Goal: Navigation & Orientation: Find specific page/section

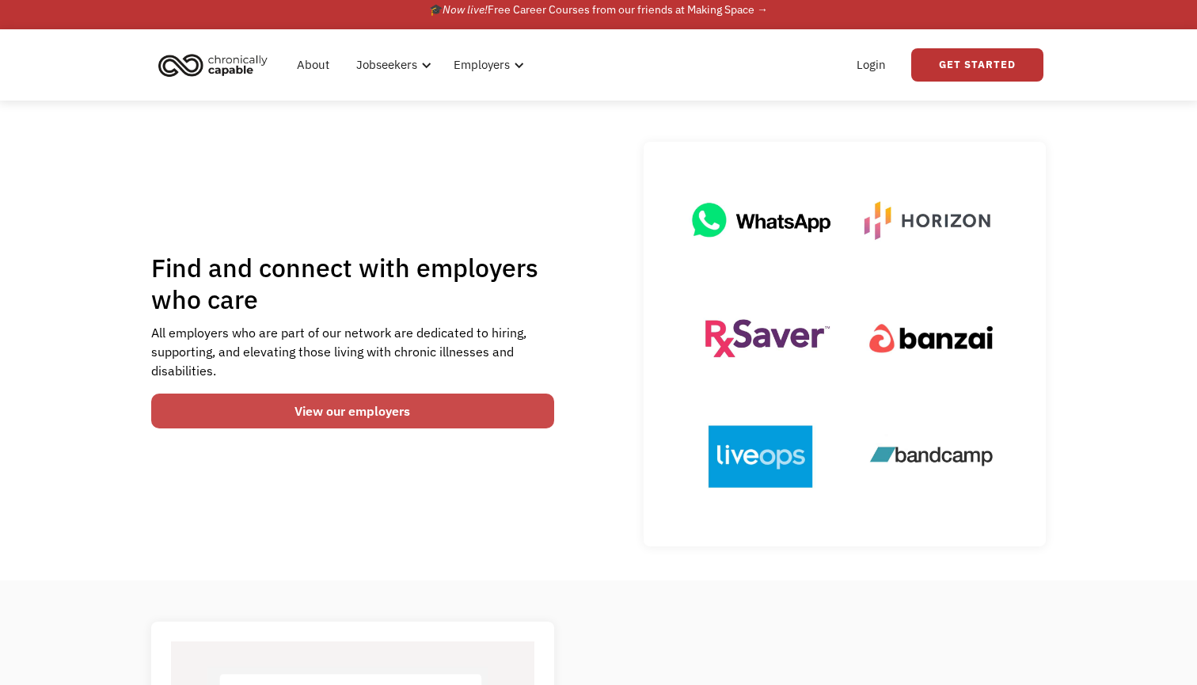
scroll to position [6, 0]
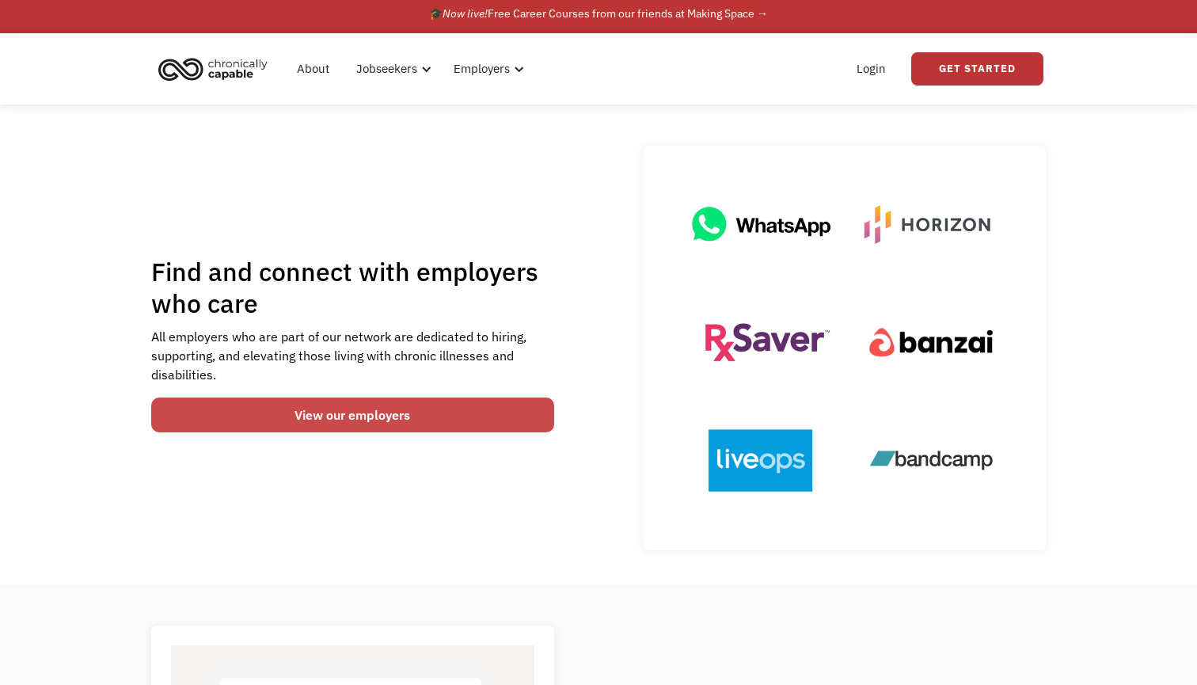
click at [389, 417] on link "View our employers" at bounding box center [352, 414] width 403 height 35
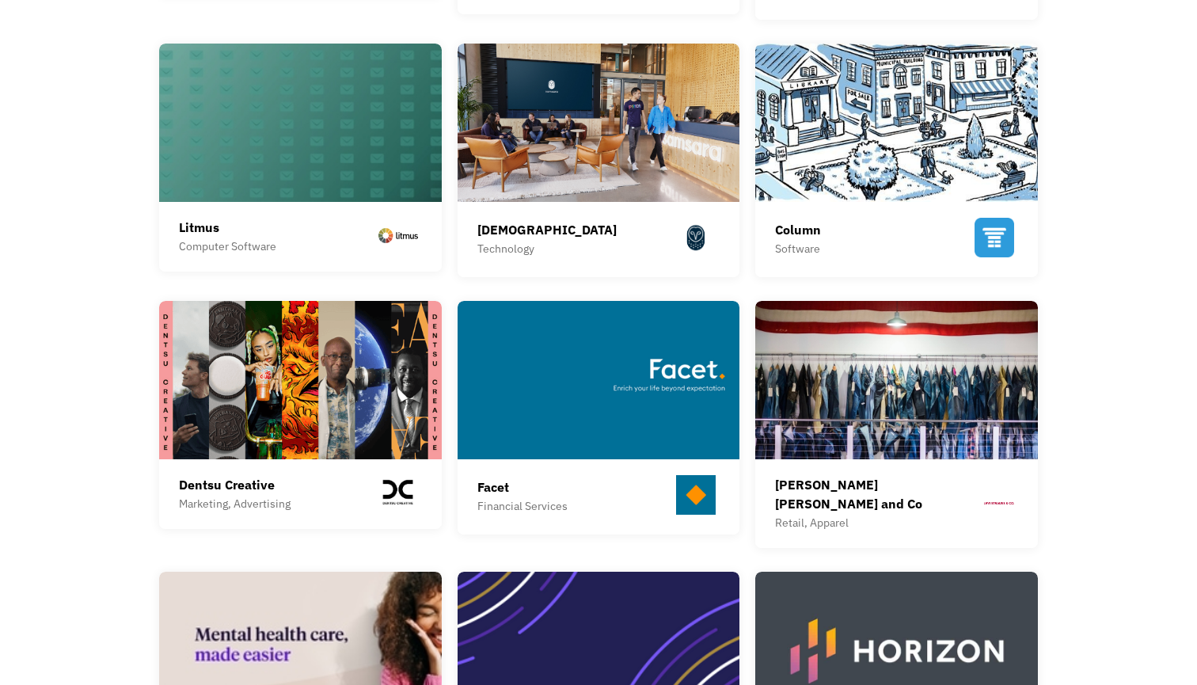
scroll to position [688, 0]
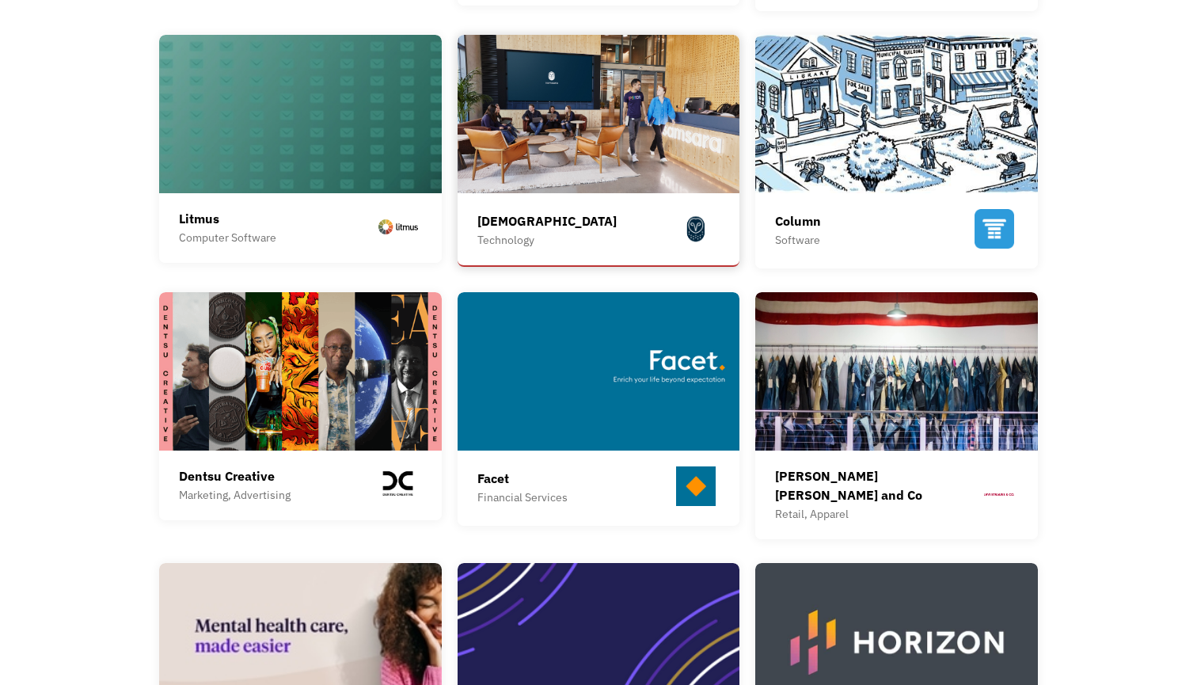
click at [515, 207] on div "Samsara Technology Samsara is the pioneer of the Connected Operations™ Cloud, w…" at bounding box center [598, 233] width 243 height 64
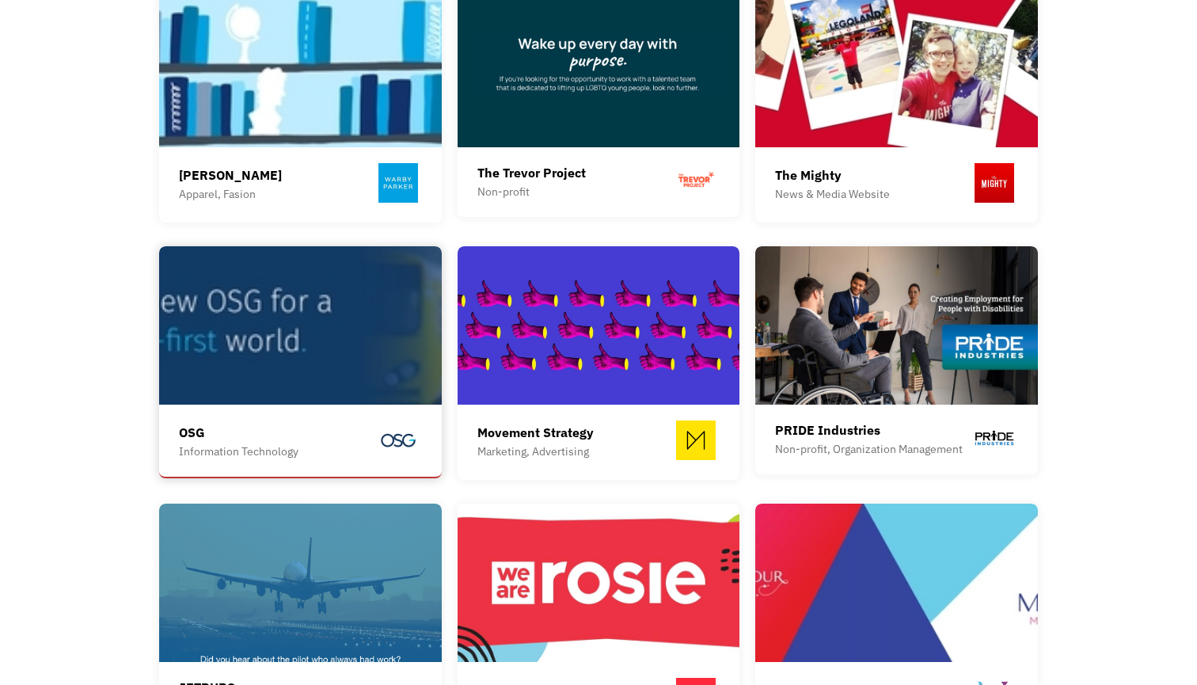
scroll to position [1568, 0]
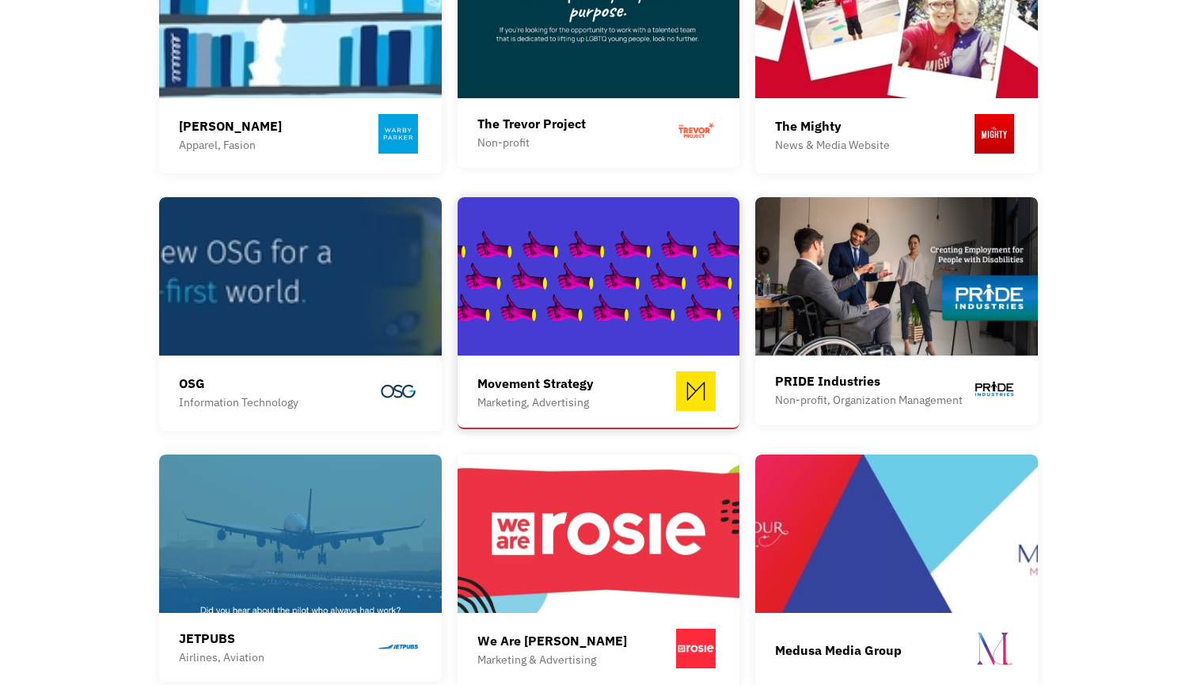
click at [574, 344] on div "Movement Strategy Marketing, Advertising Movement Strategy is the social media …" at bounding box center [599, 312] width 283 height 230
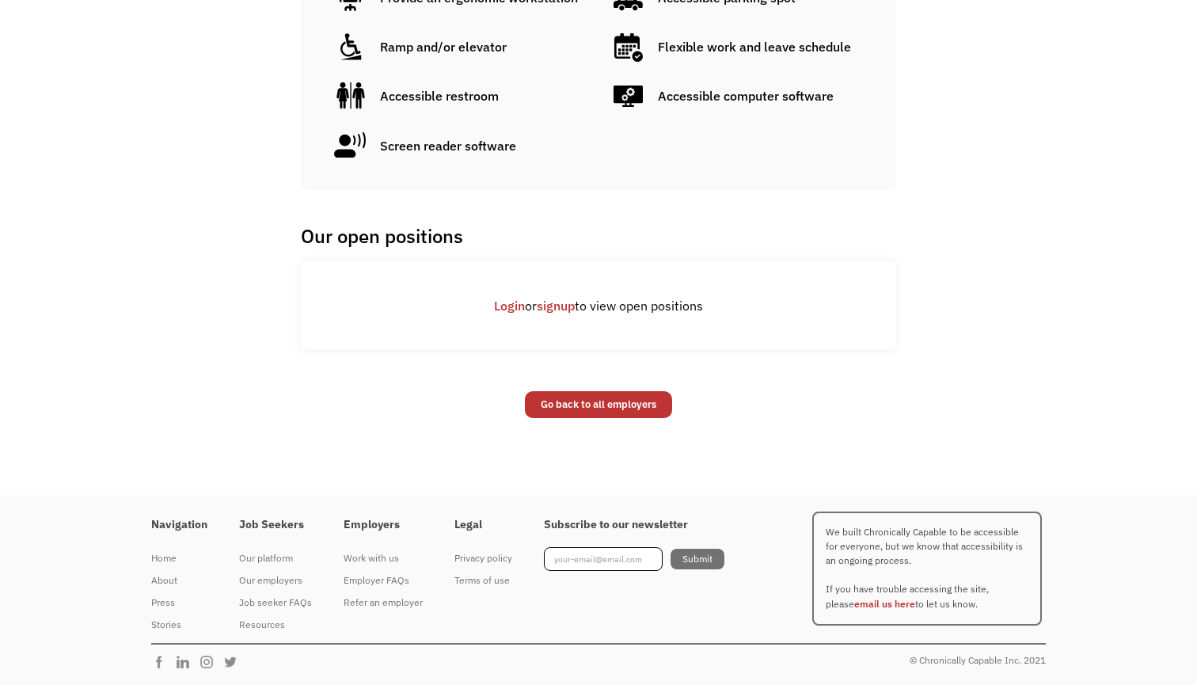
scroll to position [1149, 0]
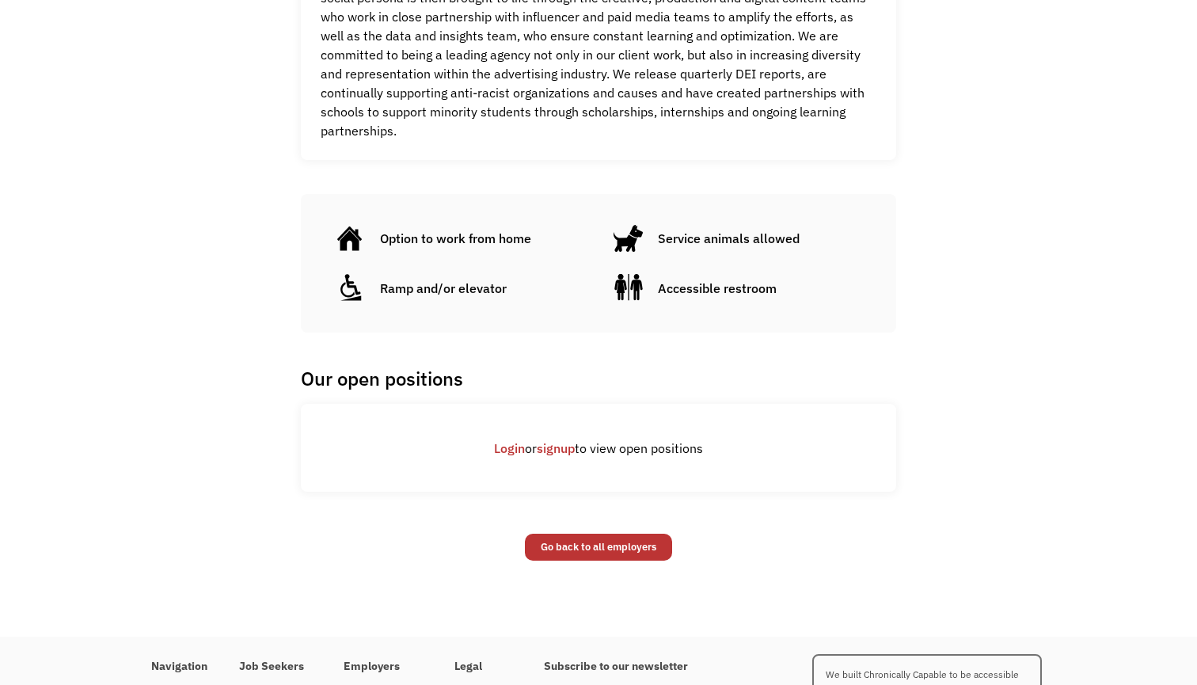
scroll to position [979, 0]
click at [513, 442] on link "Login" at bounding box center [509, 450] width 31 height 16
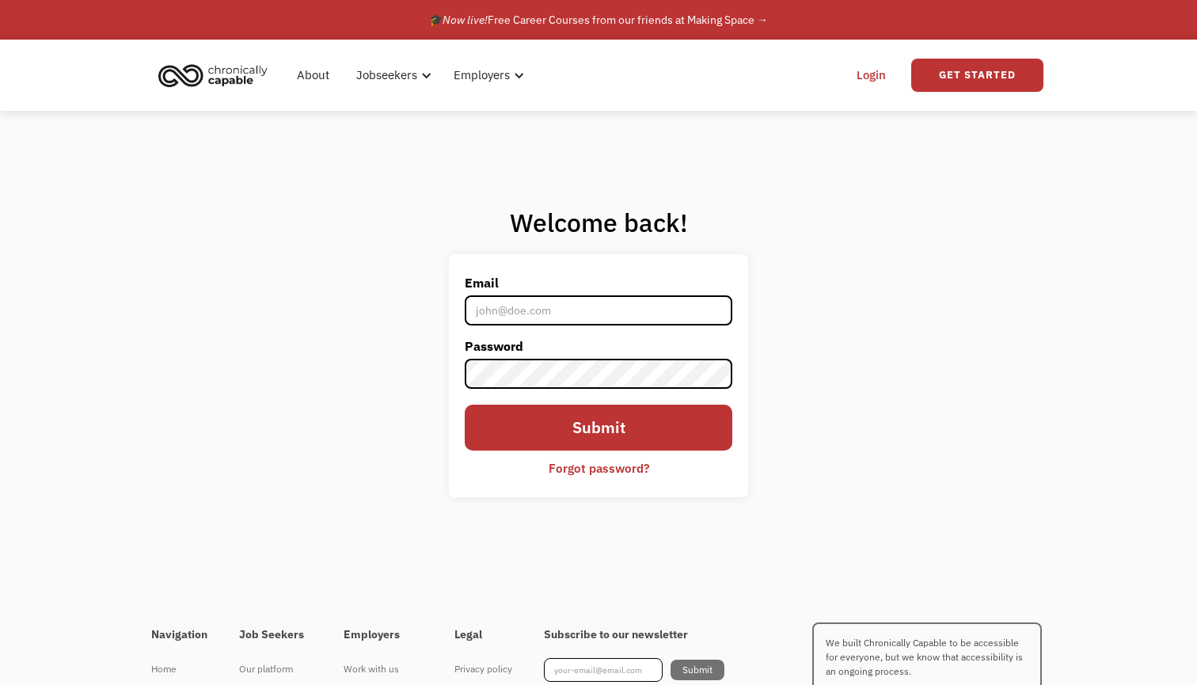
click at [536, 319] on input "Email" at bounding box center [599, 310] width 268 height 30
